Goal: Transaction & Acquisition: Purchase product/service

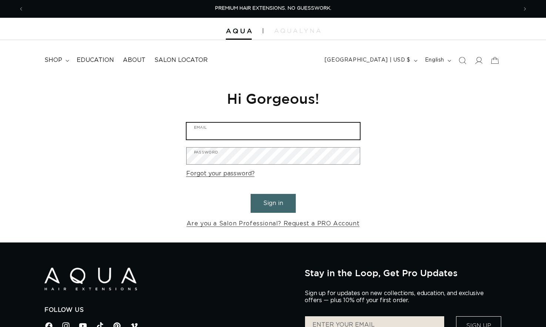
click at [265, 127] on input "Email" at bounding box center [273, 131] width 173 height 17
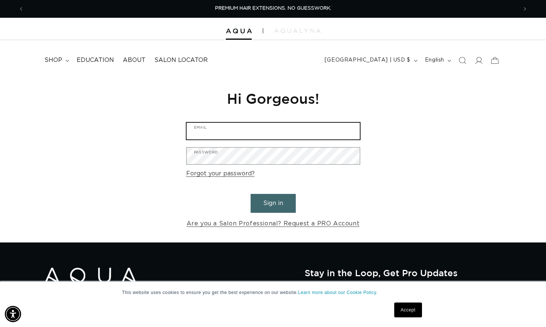
type input "ashley.warburton@cityflatshotel.com"
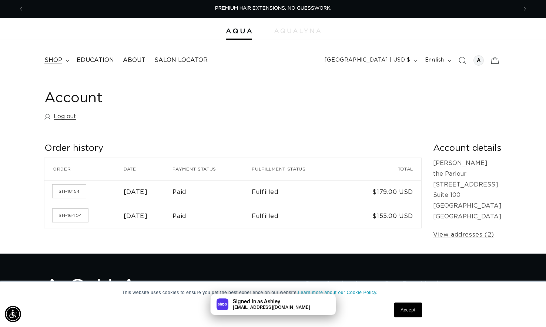
click at [59, 54] on summary "shop" at bounding box center [56, 60] width 32 height 17
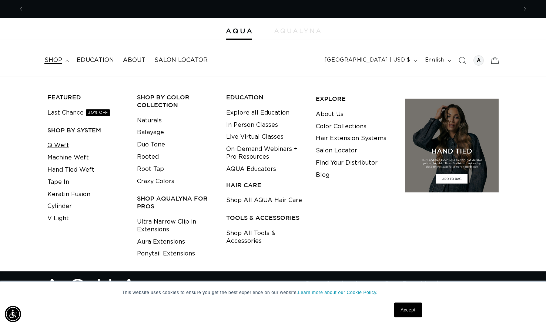
scroll to position [0, 987]
click at [61, 144] on link "Q Weft" at bounding box center [58, 145] width 22 height 12
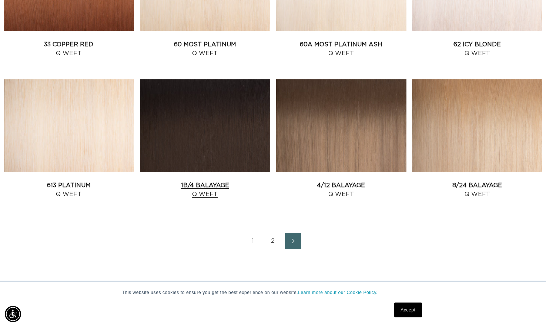
click at [191, 181] on link "1B/4 Balayage Q Weft" at bounding box center [205, 190] width 130 height 18
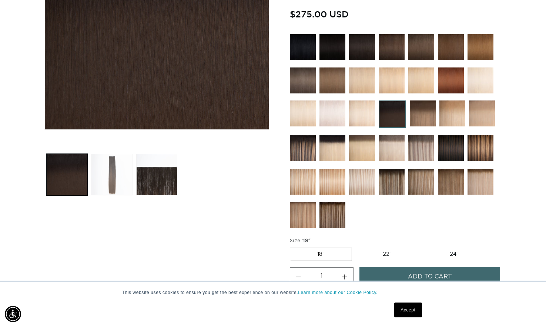
scroll to position [0, 494]
click at [121, 169] on button "Load image 2 in gallery view" at bounding box center [111, 174] width 41 height 41
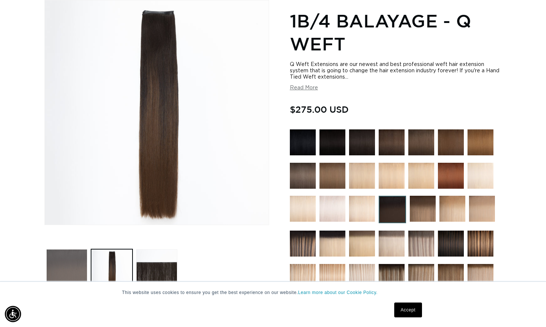
scroll to position [0, 0]
click at [61, 261] on button "Load image 1 in gallery view" at bounding box center [66, 269] width 41 height 41
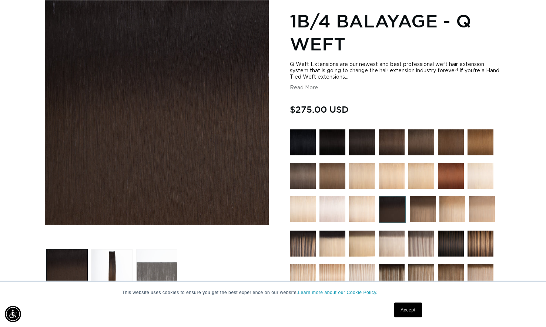
scroll to position [0, 494]
click at [157, 264] on button "Load image 3 in gallery view" at bounding box center [156, 269] width 41 height 41
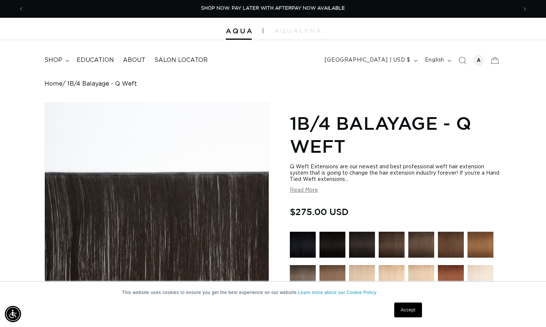
click at [305, 188] on button "Read More" at bounding box center [304, 190] width 28 height 6
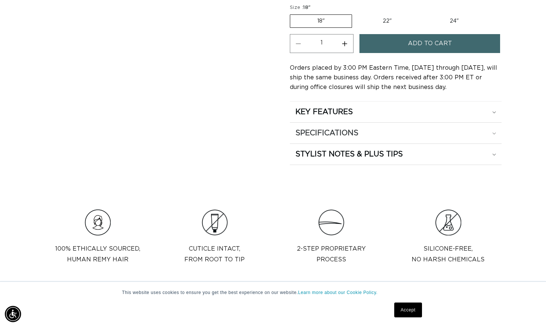
click at [477, 128] on div "SPECIFICATIONS" at bounding box center [395, 133] width 201 height 10
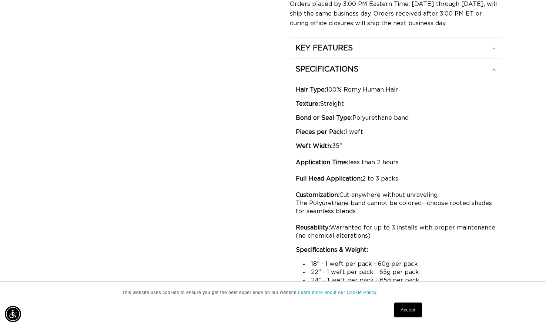
scroll to position [741, 0]
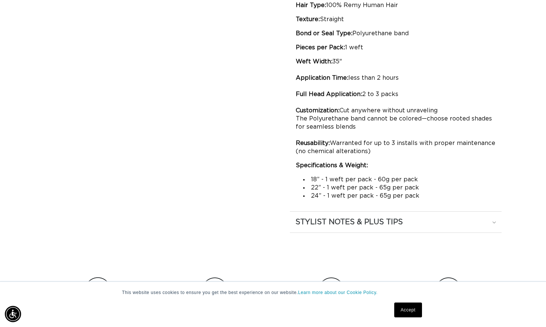
click at [459, 216] on summary "STYLIST NOTES & PLUS TIPS" at bounding box center [396, 221] width 212 height 21
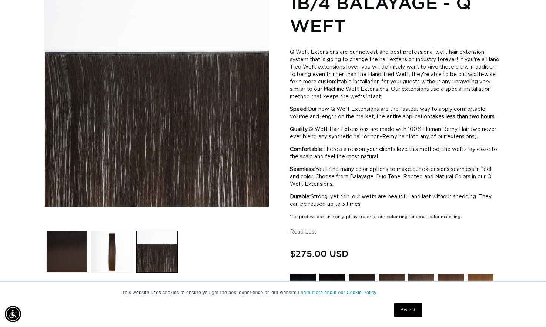
scroll to position [0, 0]
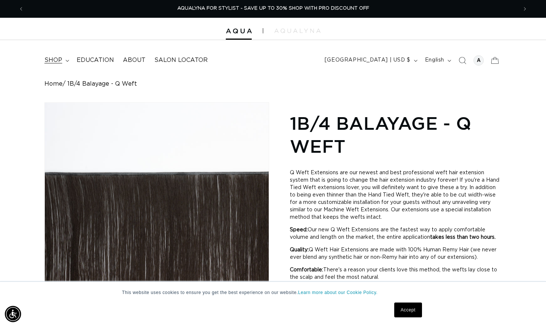
click at [66, 60] on icon at bounding box center [68, 61] width 4 height 2
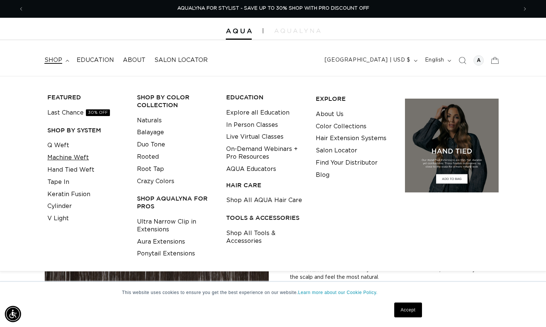
click at [73, 157] on link "Machine Weft" at bounding box center [67, 157] width 41 height 12
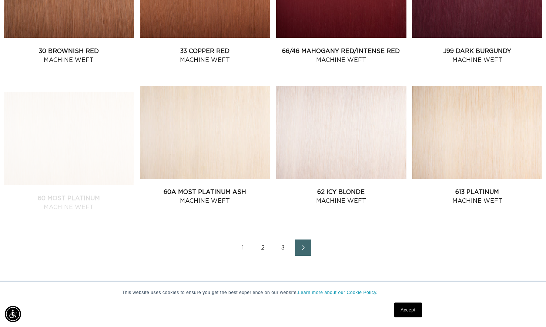
scroll to position [938, 0]
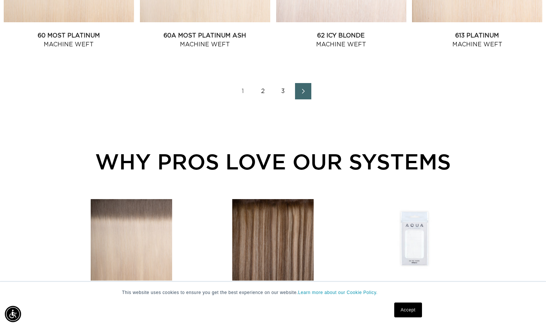
click at [298, 94] on link "Next page" at bounding box center [303, 91] width 16 height 16
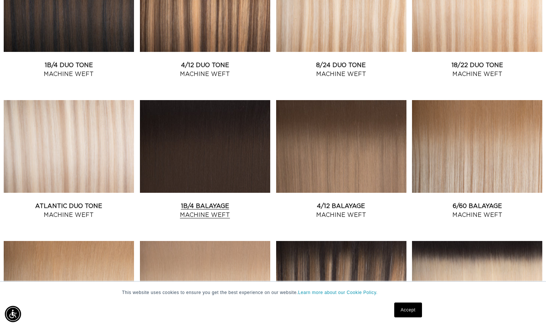
scroll to position [0, 494]
click at [245, 201] on link "1B/4 Balayage Machine Weft" at bounding box center [205, 210] width 130 height 18
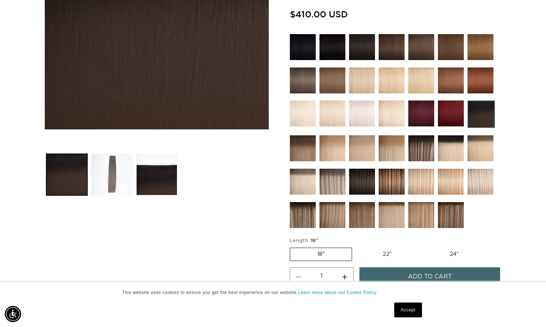
scroll to position [0, 494]
click at [113, 160] on button "Load image 2 in gallery view" at bounding box center [111, 174] width 41 height 41
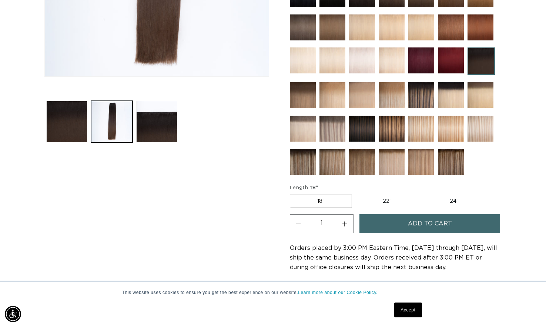
click at [377, 199] on label "22" Variant sold out or unavailable" at bounding box center [387, 201] width 63 height 13
click at [356, 193] on input "22" Variant sold out or unavailable" at bounding box center [356, 193] width 0 height 0
radio input "true"
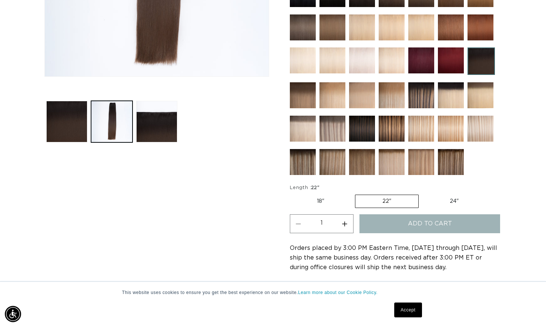
scroll to position [0, 987]
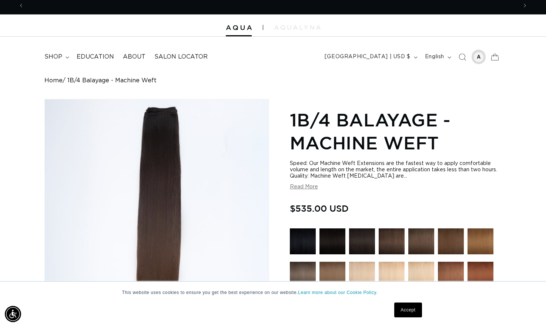
scroll to position [0, 987]
click at [475, 57] on div at bounding box center [479, 57] width 10 height 10
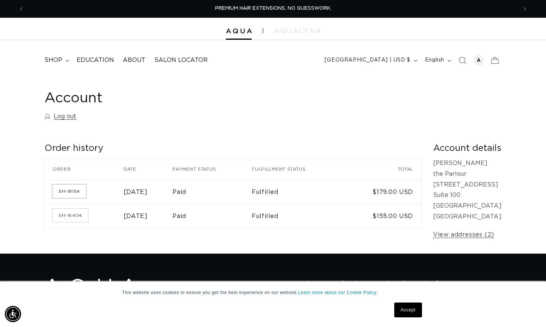
click at [62, 185] on link "SH-18154" at bounding box center [69, 190] width 33 height 13
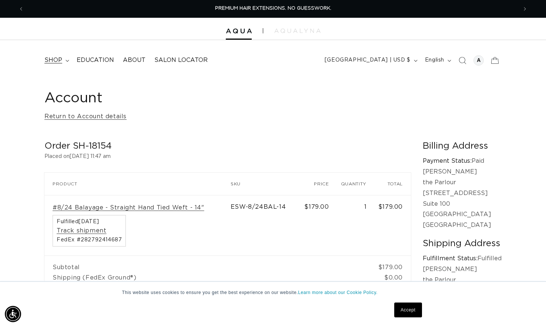
click at [62, 64] on summary "shop" at bounding box center [56, 60] width 32 height 17
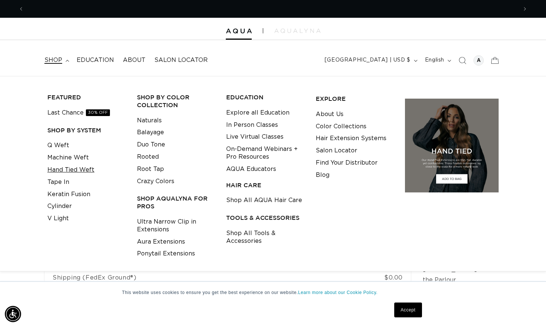
scroll to position [0, 494]
click at [76, 168] on link "Hand Tied Weft" at bounding box center [70, 170] width 47 height 12
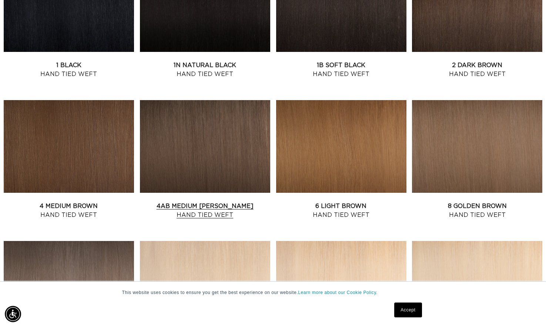
scroll to position [0, 494]
click at [180, 201] on link "4AB Medium Ash Brown Hand Tied Weft" at bounding box center [205, 210] width 130 height 18
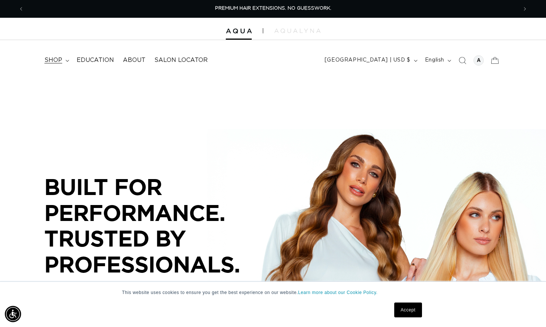
click at [66, 59] on summary "shop" at bounding box center [56, 60] width 32 height 17
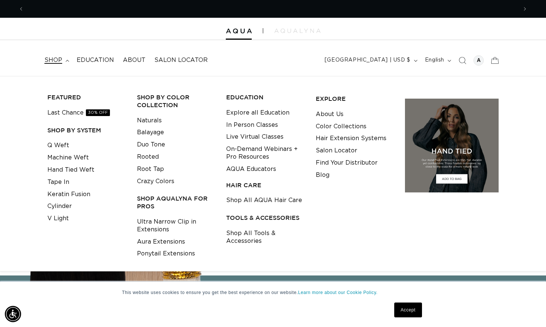
scroll to position [0, 987]
click at [98, 112] on span "30% OFF" at bounding box center [98, 112] width 24 height 7
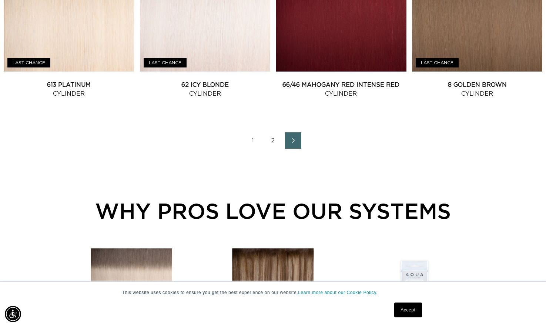
scroll to position [0, 494]
click at [276, 138] on link "2" at bounding box center [273, 140] width 16 height 16
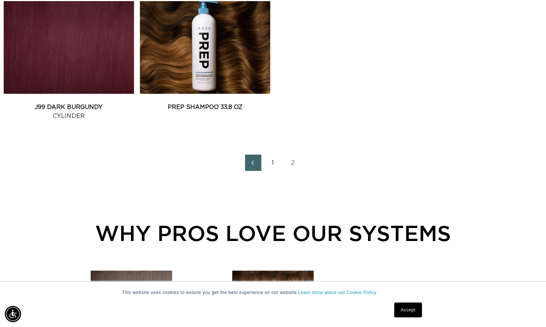
scroll to position [0, 494]
click at [274, 160] on link "1" at bounding box center [273, 162] width 16 height 16
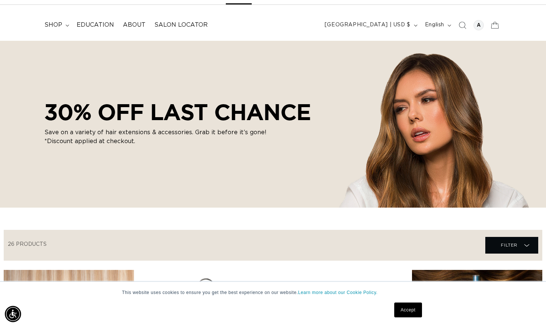
scroll to position [0, 0]
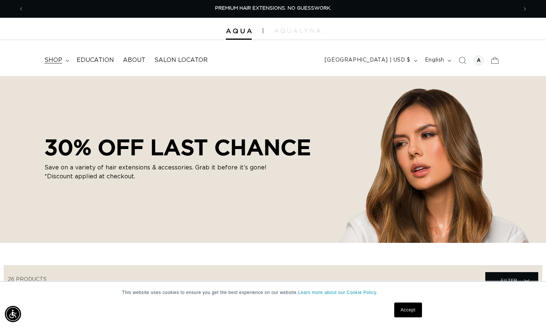
click at [59, 57] on span "shop" at bounding box center [53, 60] width 18 height 8
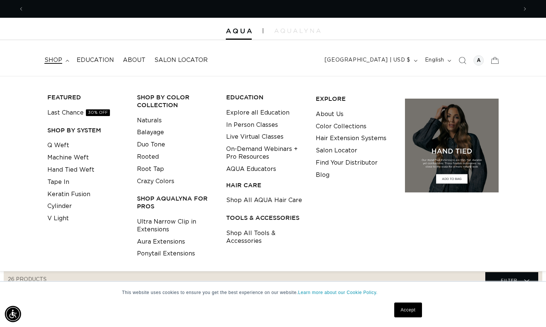
scroll to position [0, 494]
click at [64, 144] on link "Q Weft" at bounding box center [58, 145] width 22 height 12
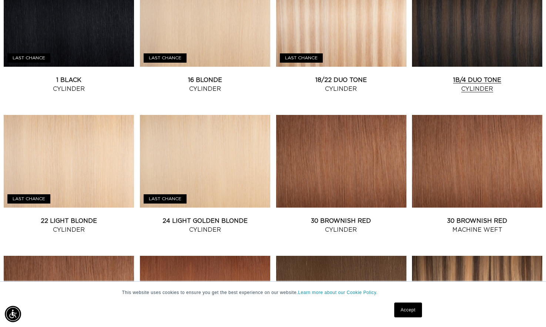
scroll to position [345, 0]
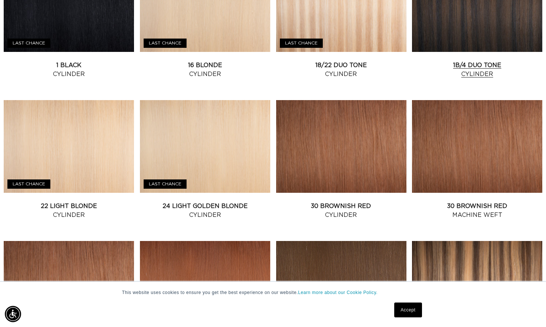
click at [473, 61] on link "1B/4 Duo Tone Cylinder" at bounding box center [477, 70] width 130 height 18
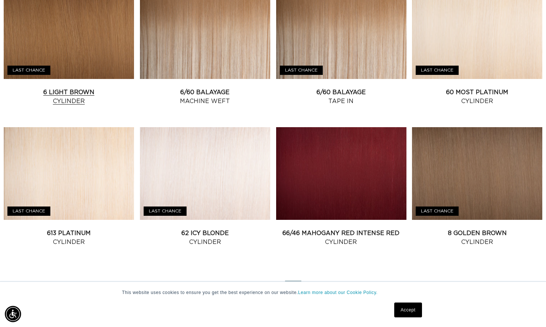
scroll to position [0, 987]
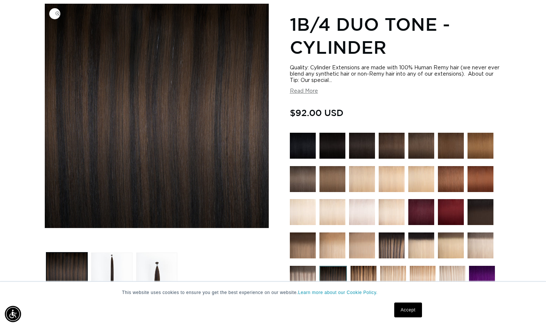
scroll to position [0, 987]
click at [112, 264] on button "Load image 2 in gallery view" at bounding box center [111, 272] width 41 height 41
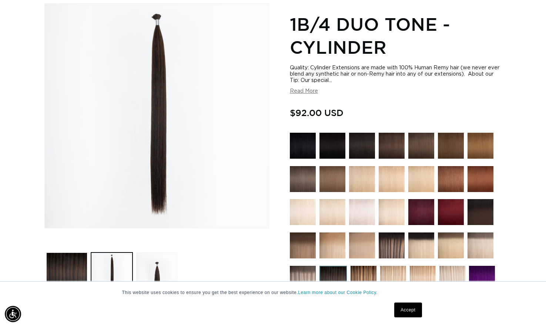
scroll to position [0, 0]
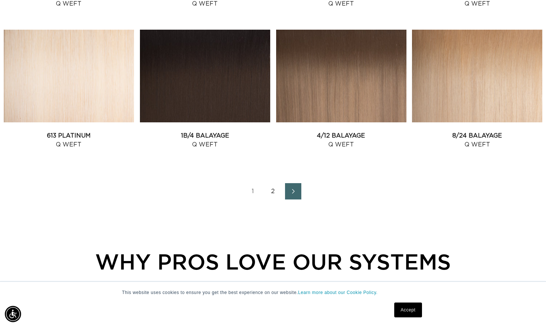
scroll to position [0, 987]
click at [188, 131] on link "1B/4 Balayage Q Weft" at bounding box center [205, 140] width 130 height 18
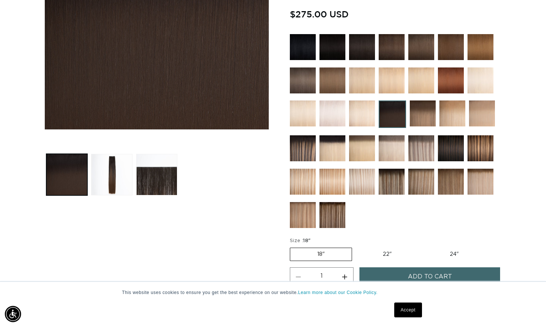
scroll to position [0, 987]
click at [372, 250] on label "22" Variant sold out or unavailable" at bounding box center [387, 254] width 63 height 13
click at [356, 246] on input "22" Variant sold out or unavailable" at bounding box center [356, 246] width 0 height 0
radio input "true"
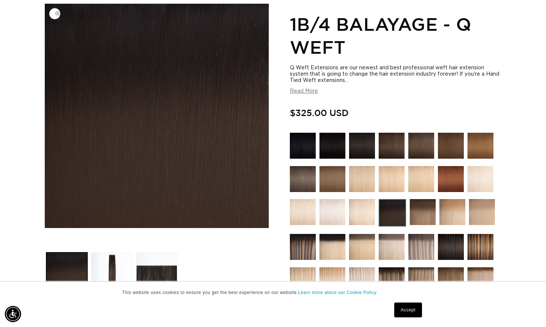
click at [226, 136] on img "Gallery Viewer" at bounding box center [157, 116] width 224 height 224
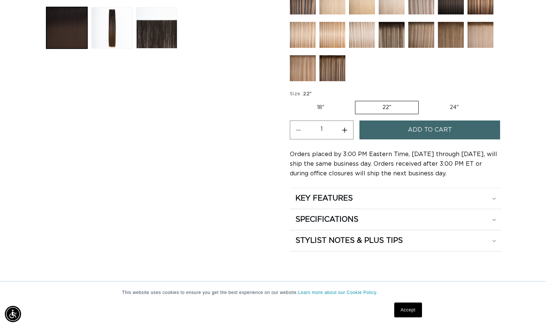
scroll to position [0, 0]
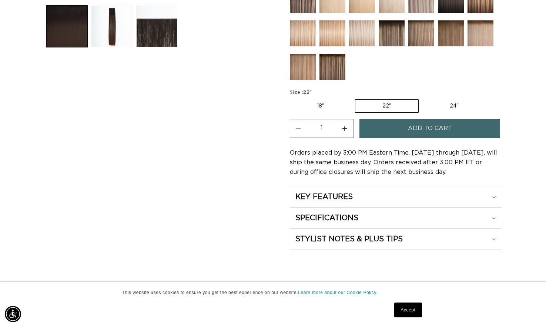
click at [324, 104] on label "18" Variant sold out or unavailable" at bounding box center [320, 106] width 61 height 13
click at [292, 98] on input "18" Variant sold out or unavailable" at bounding box center [292, 98] width 0 height 0
radio input "true"
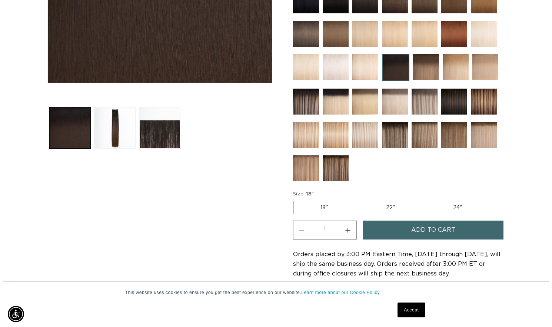
scroll to position [296, 0]
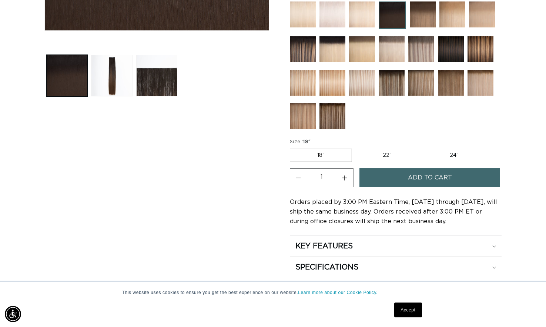
click at [378, 177] on button "Add to cart" at bounding box center [430, 177] width 141 height 19
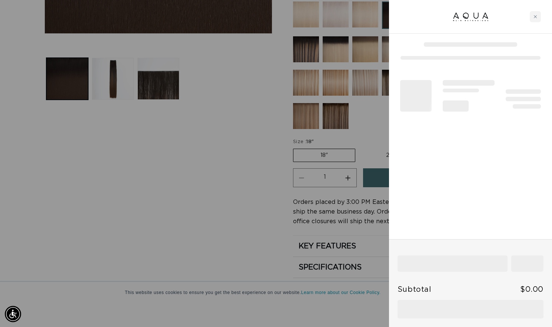
scroll to position [0, 0]
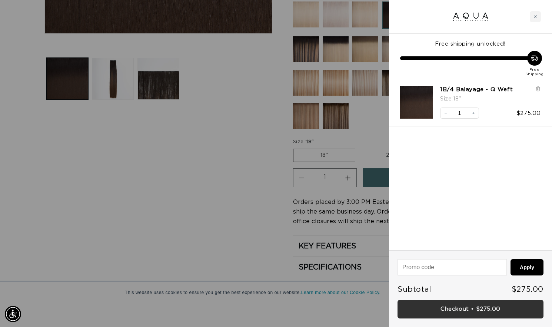
click at [459, 304] on link "Checkout • $275.00" at bounding box center [470, 309] width 146 height 19
